Goal: Check status: Check status

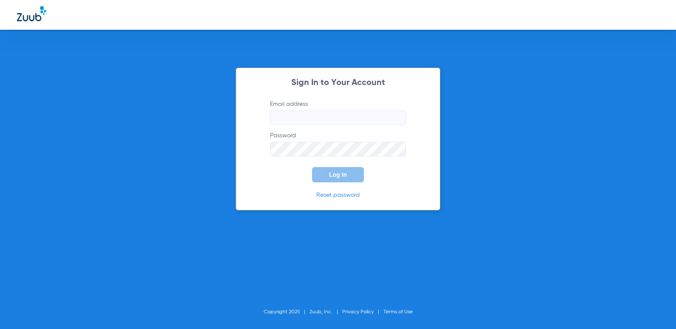
click at [300, 121] on input "Email address" at bounding box center [338, 117] width 136 height 14
type input "fane"
click at [292, 120] on input "Email address" at bounding box center [338, 117] width 136 height 14
type input "[EMAIL_ADDRESS][DOMAIN_NAME]"
click at [316, 170] on button "Log In" at bounding box center [338, 174] width 52 height 15
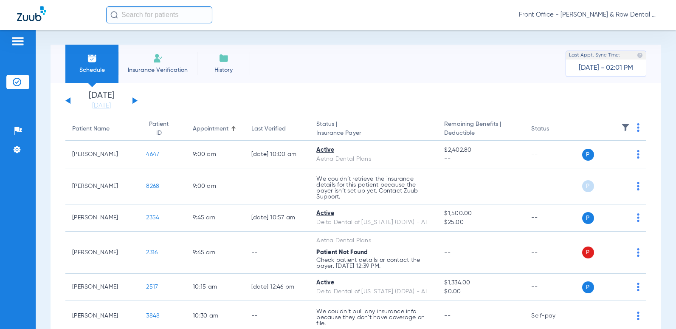
click at [167, 17] on input "text" at bounding box center [159, 14] width 106 height 17
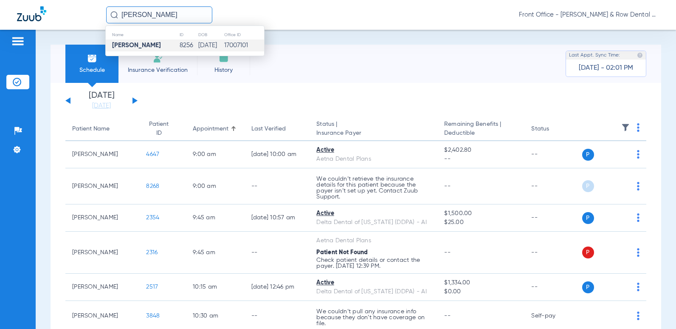
type input "[PERSON_NAME]"
click at [212, 49] on td "[DATE]" at bounding box center [211, 45] width 26 height 12
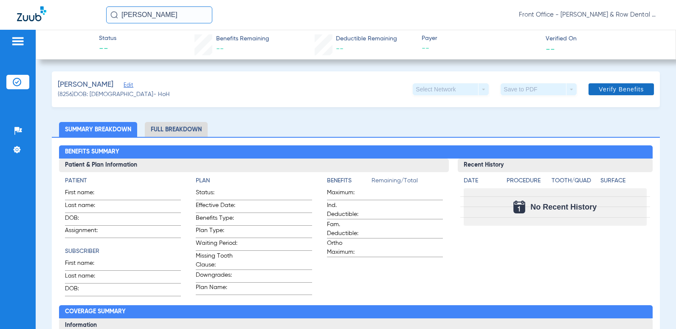
click at [602, 91] on span "Verify Benefits" at bounding box center [621, 89] width 45 height 7
